Goal: Obtain resource: Obtain resource

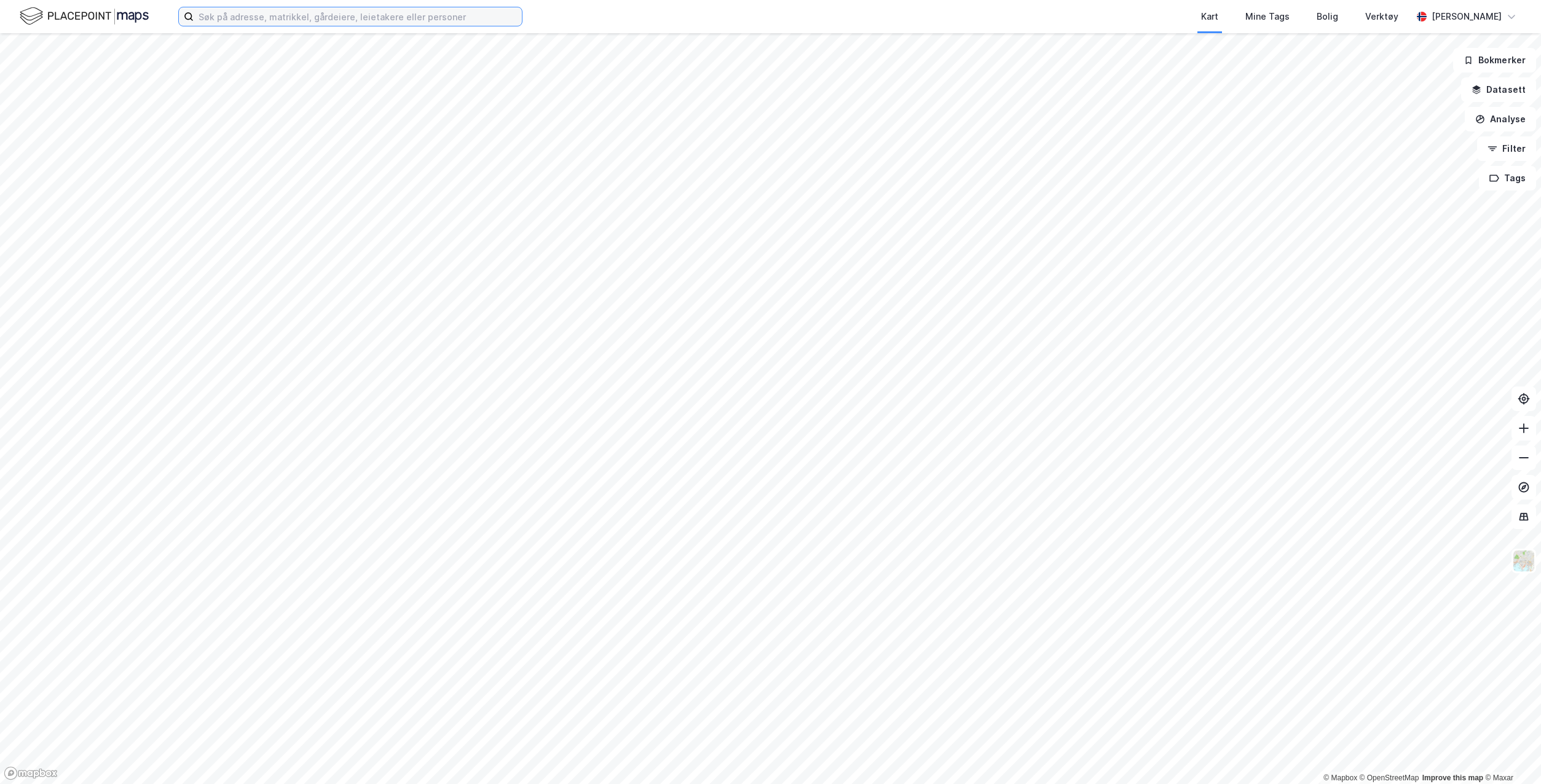
click at [343, 24] on input at bounding box center [357, 17] width 328 height 19
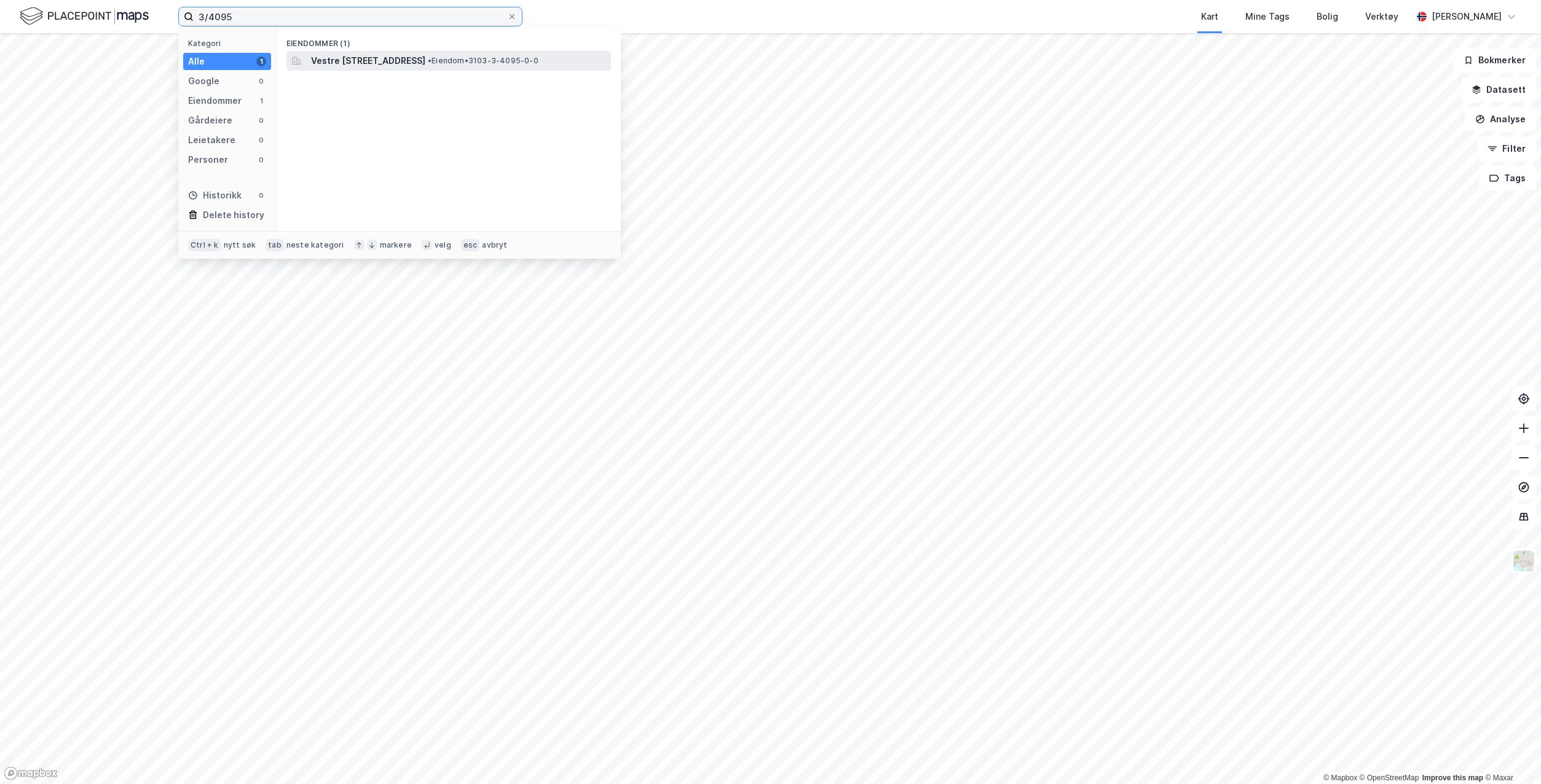
type input "3/4095"
click at [425, 60] on span "Vestre [STREET_ADDRESS]" at bounding box center [368, 61] width 115 height 15
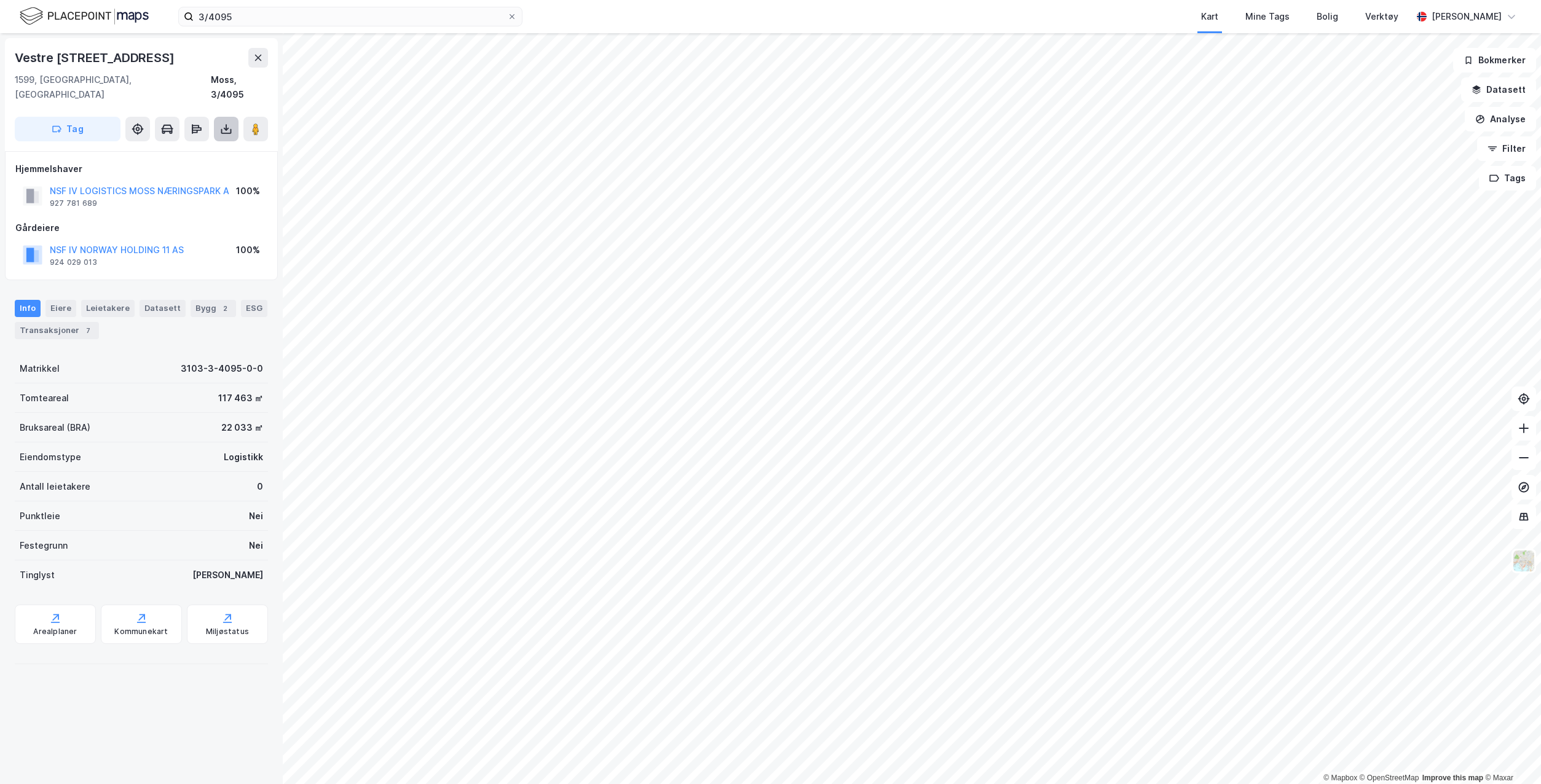
click at [223, 123] on icon at bounding box center [227, 129] width 12 height 12
click at [199, 149] on div "Last ned grunnbok" at bounding box center [165, 154] width 72 height 10
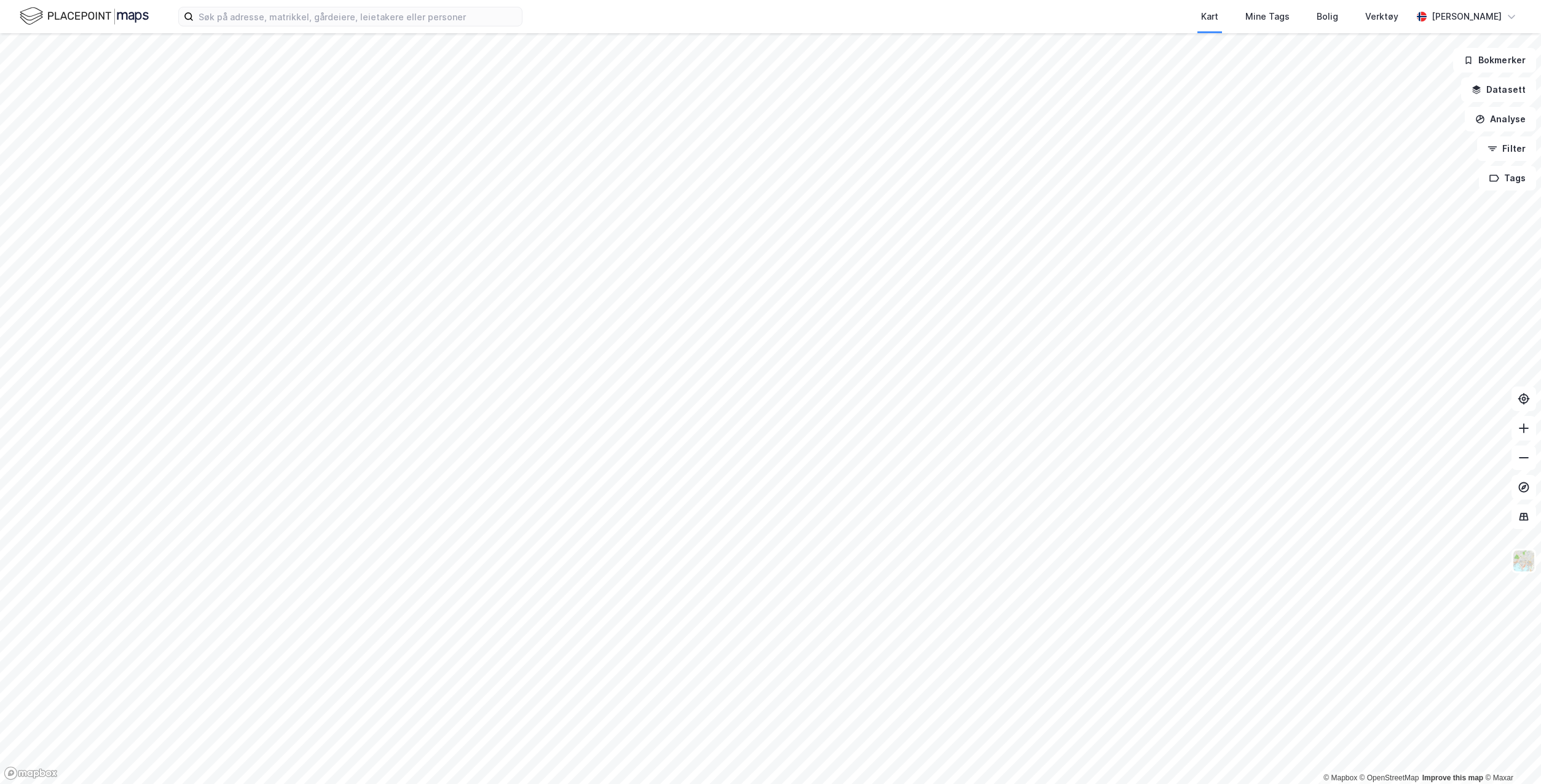
click at [335, 28] on div "Kart Mine Tags Bolig Verktøy [PERSON_NAME]" at bounding box center [770, 16] width 1541 height 33
click at [345, 14] on input at bounding box center [357, 17] width 328 height 19
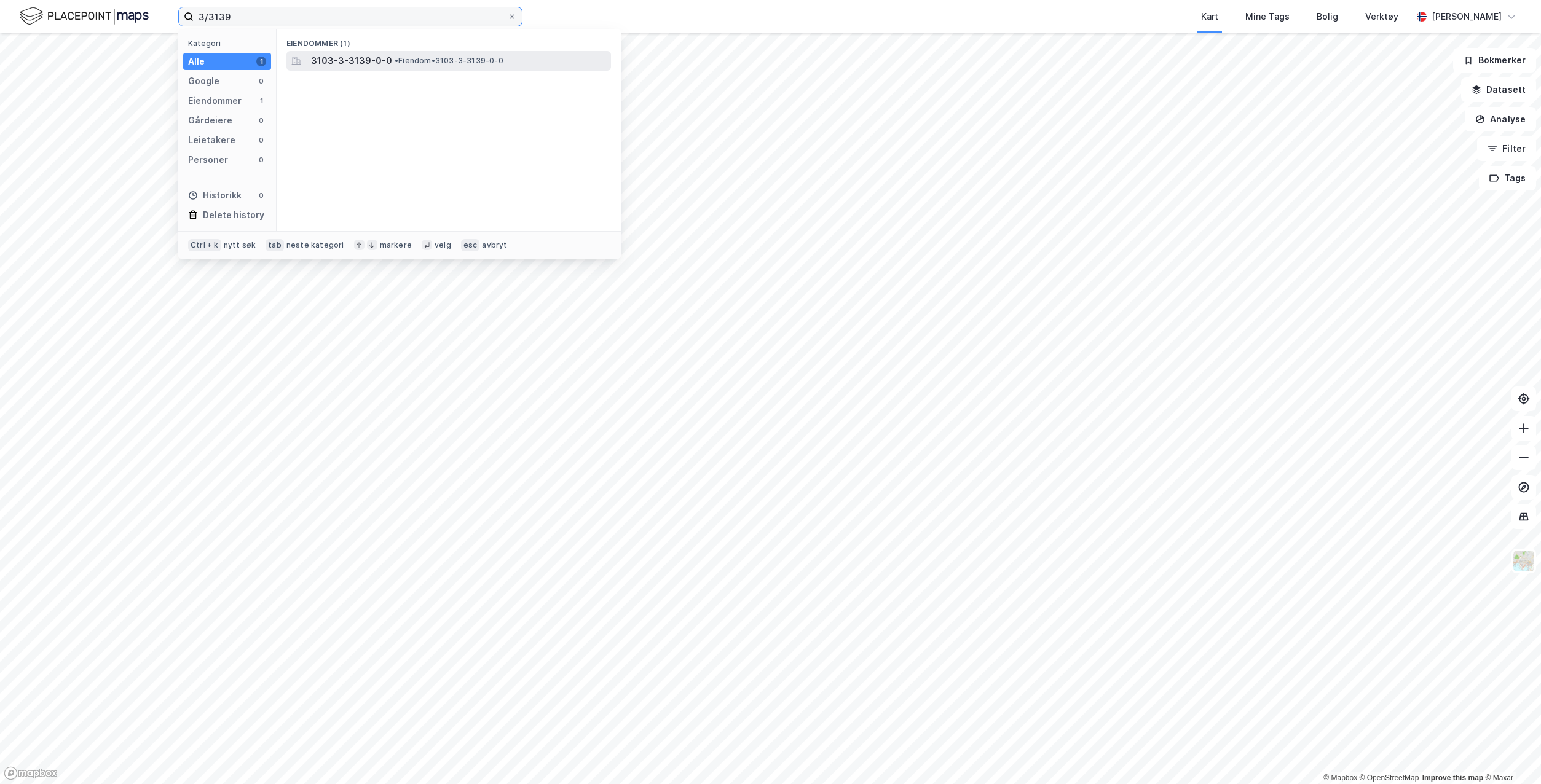
type input "3/3139"
click at [431, 62] on span "• Eiendom • 3103-3-3139-0-0" at bounding box center [449, 61] width 109 height 10
